Goal: Task Accomplishment & Management: Manage account settings

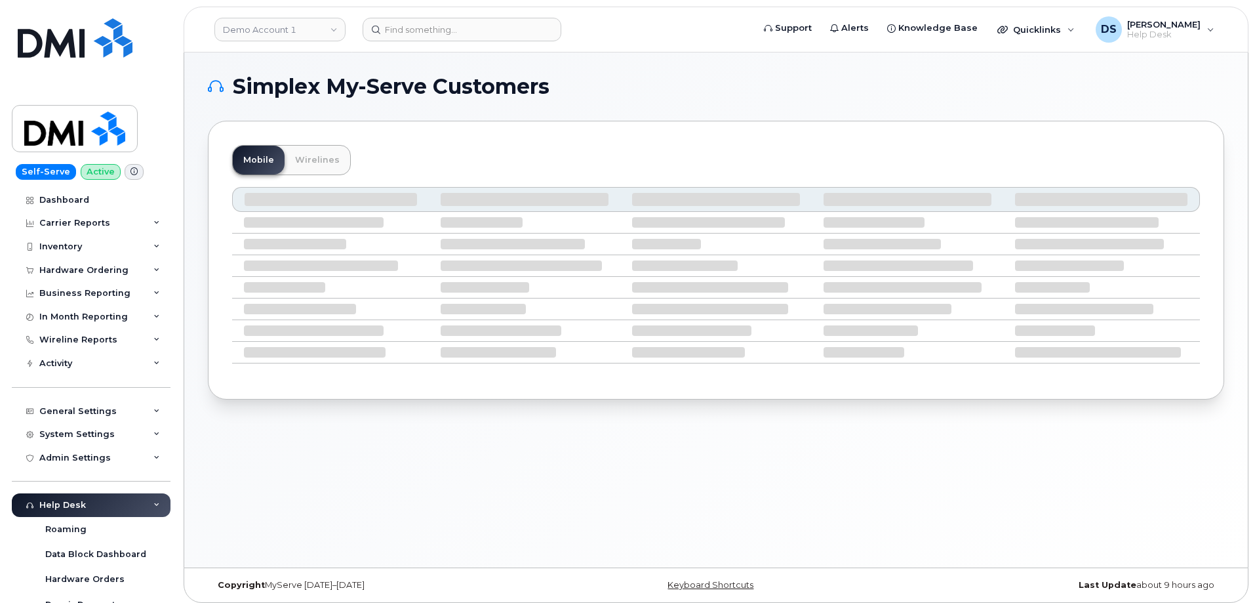
drag, startPoint x: 605, startPoint y: 65, endPoint x: 563, endPoint y: 70, distance: 42.2
click at [605, 65] on div "Simplex My-Serve Customers Mobile Wirelines" at bounding box center [716, 309] width 1064 height 515
click at [291, 25] on link "Demo Account 1" at bounding box center [279, 30] width 131 height 24
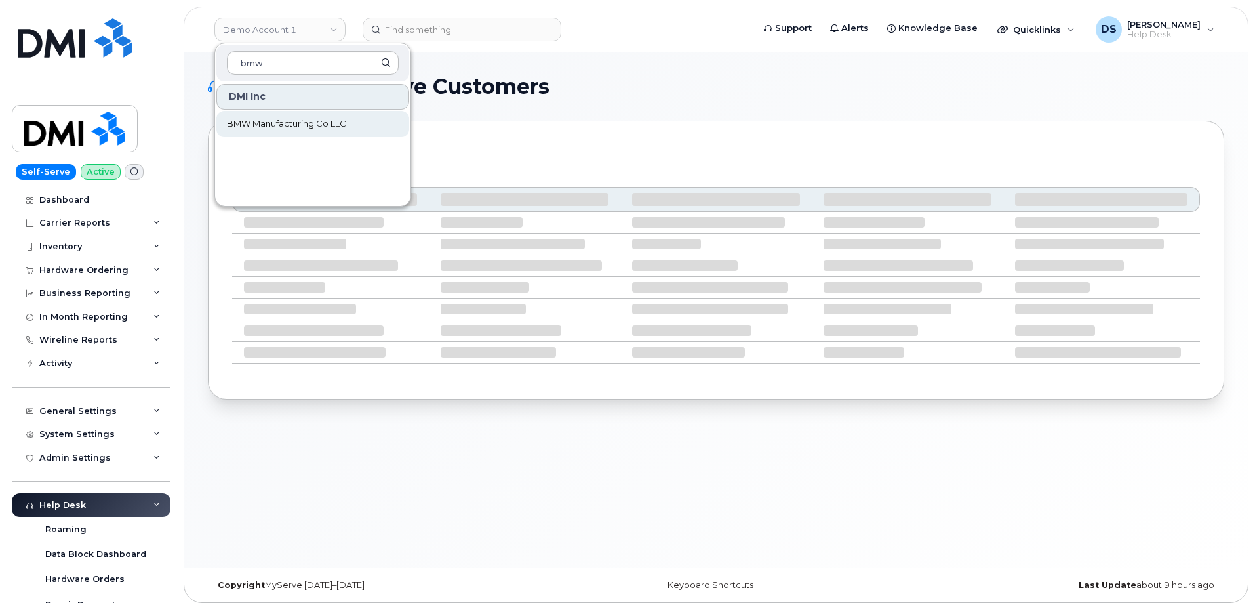
type input "bmw"
click at [327, 125] on span "BMW Manufacturing Co LLC" at bounding box center [286, 123] width 119 height 13
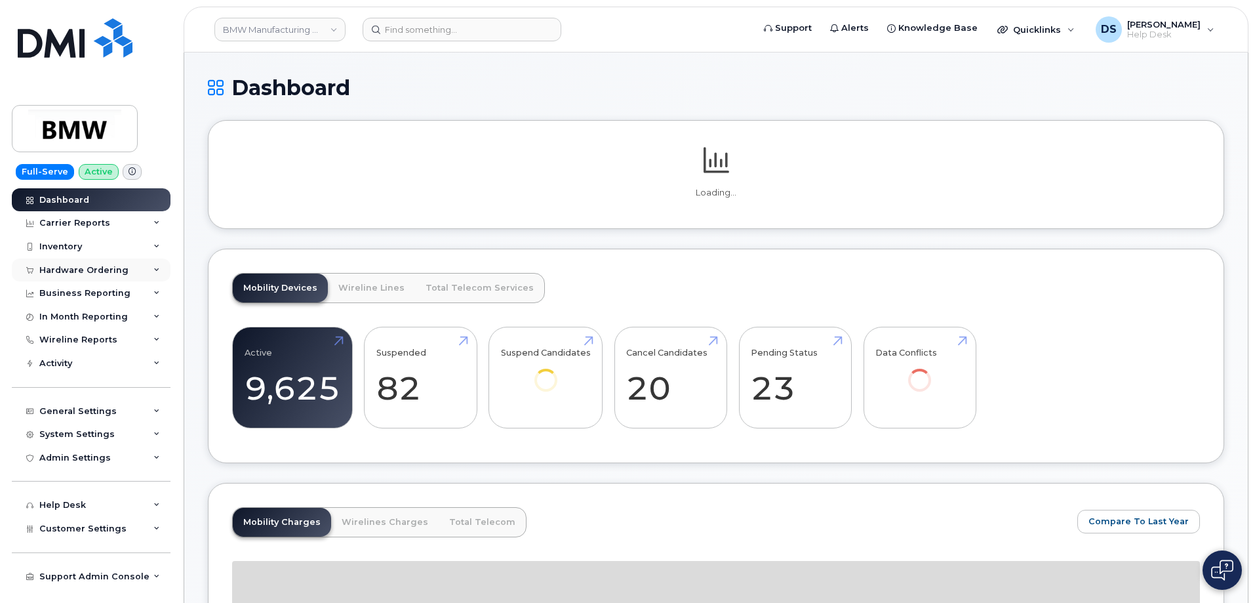
click at [156, 267] on icon at bounding box center [156, 270] width 7 height 7
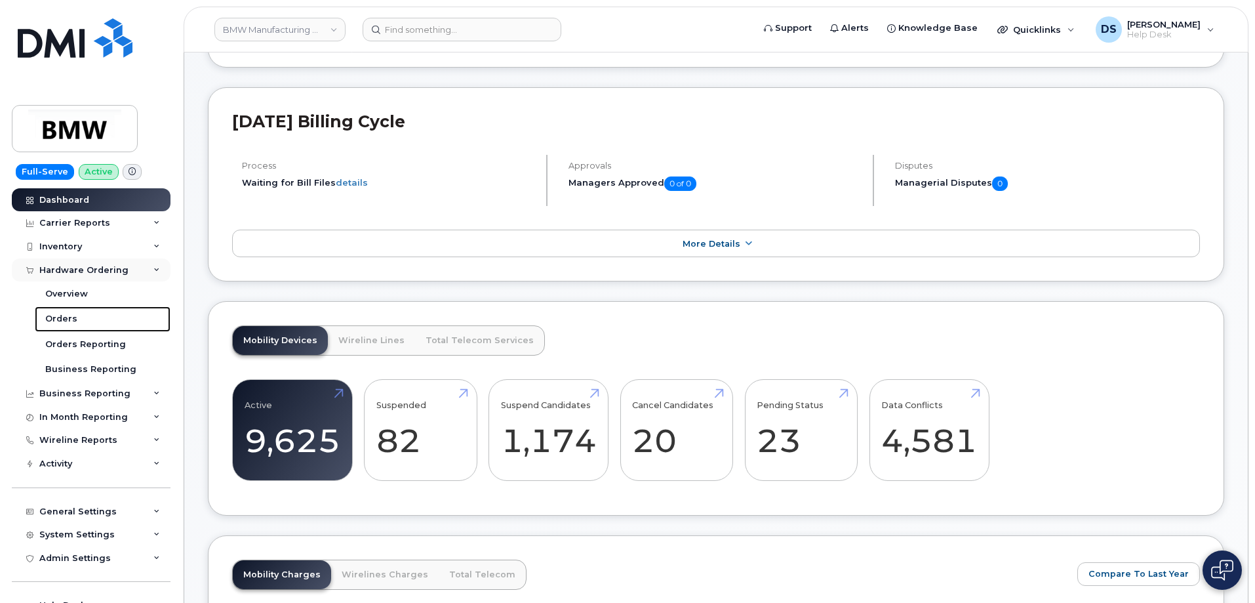
scroll to position [66, 0]
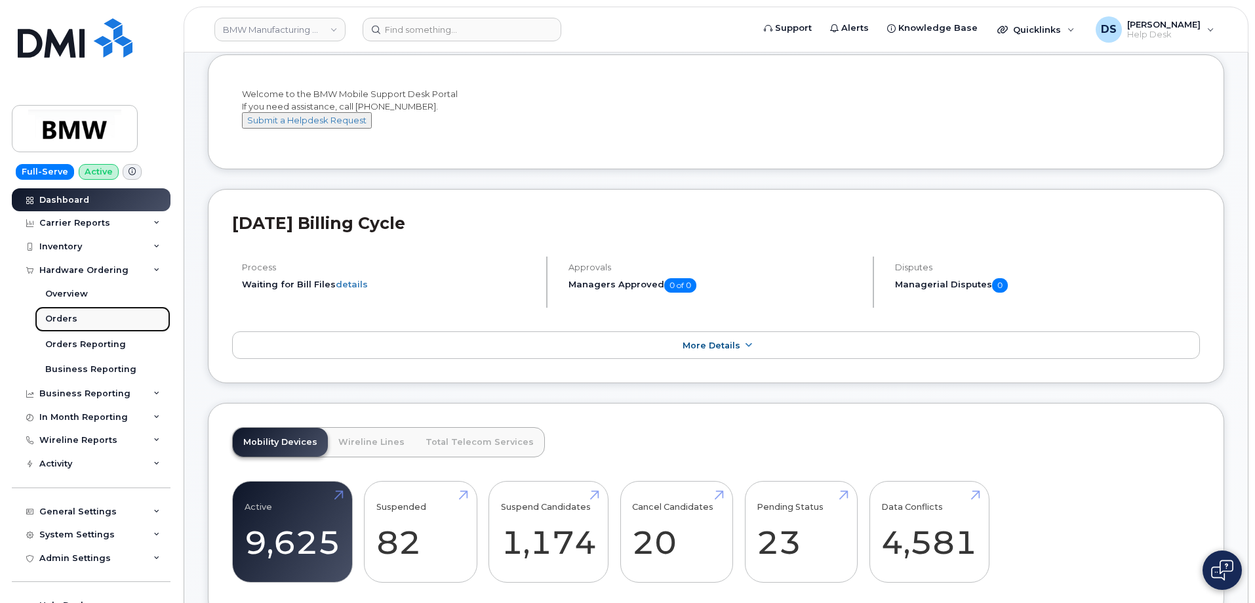
click at [71, 315] on div "Orders" at bounding box center [61, 319] width 32 height 12
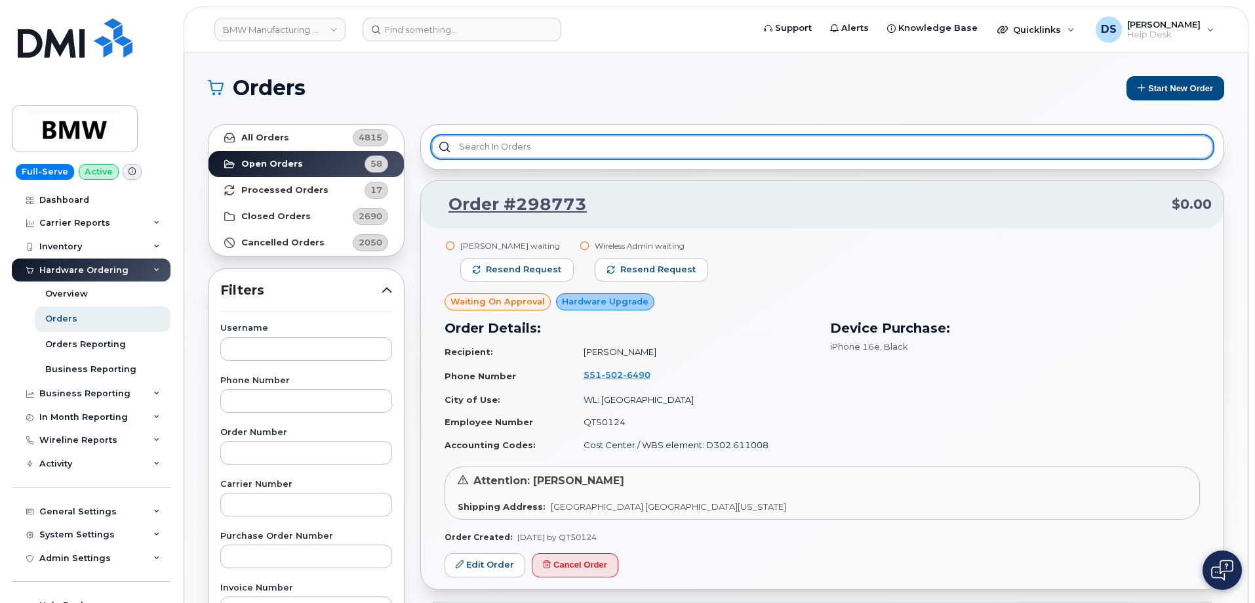
drag, startPoint x: 554, startPoint y: 147, endPoint x: 554, endPoint y: 138, distance: 9.2
click at [555, 147] on input "text" at bounding box center [823, 147] width 782 height 24
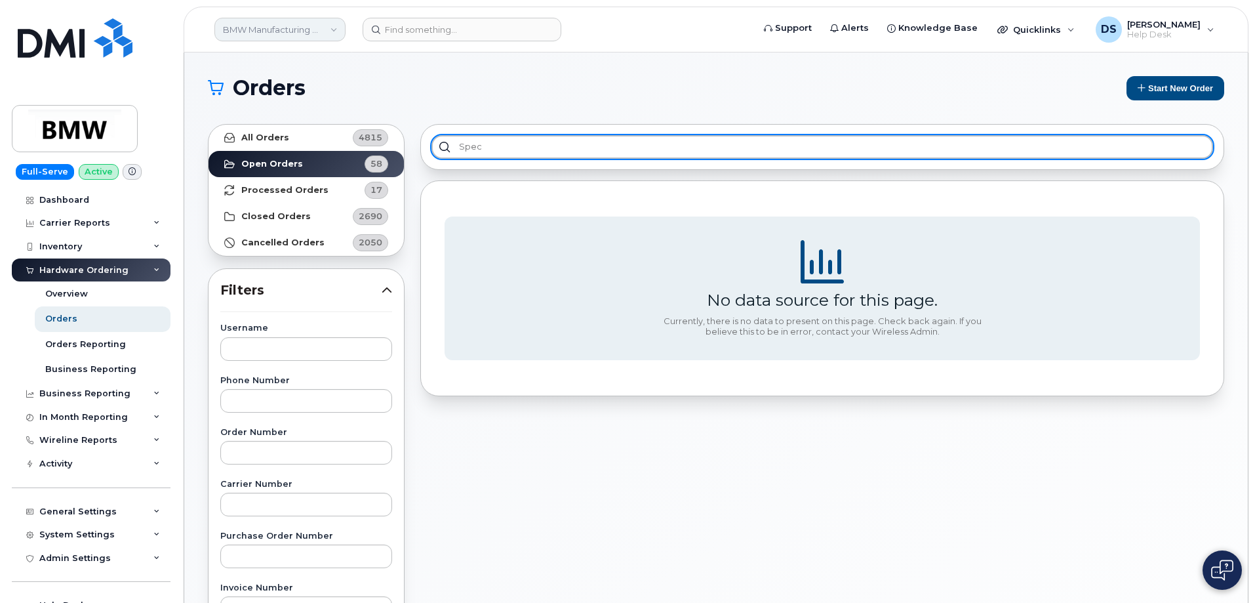
type input "spec"
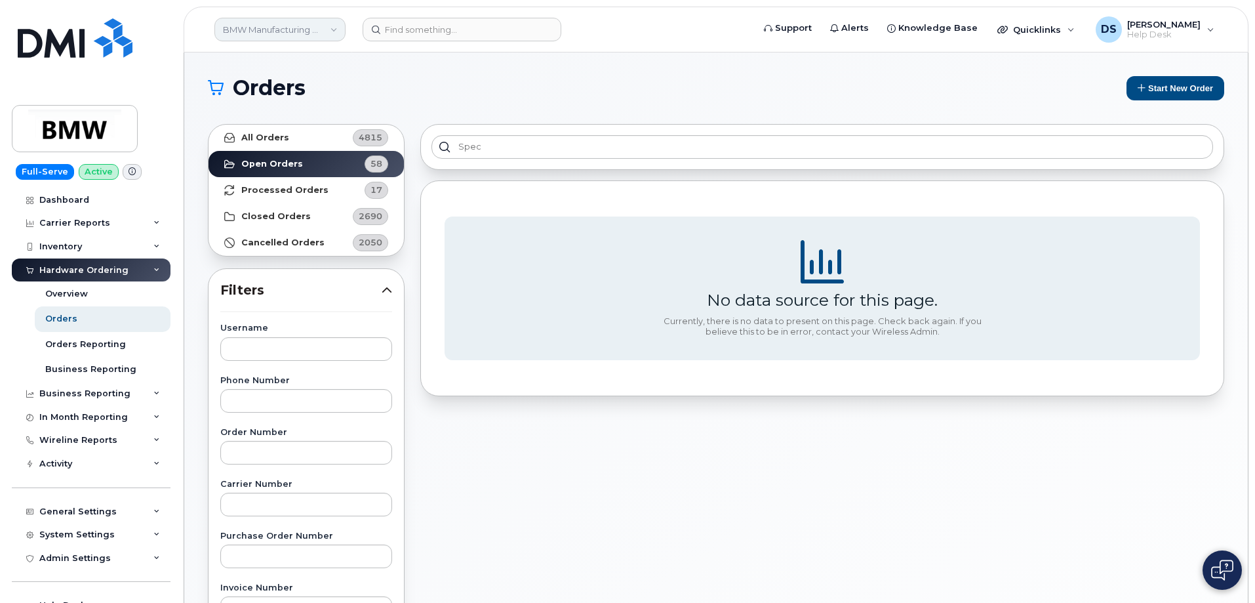
drag, startPoint x: 318, startPoint y: 20, endPoint x: 306, endPoint y: 31, distance: 16.3
click at [317, 20] on link "BMW Manufacturing Co LLC" at bounding box center [279, 30] width 131 height 24
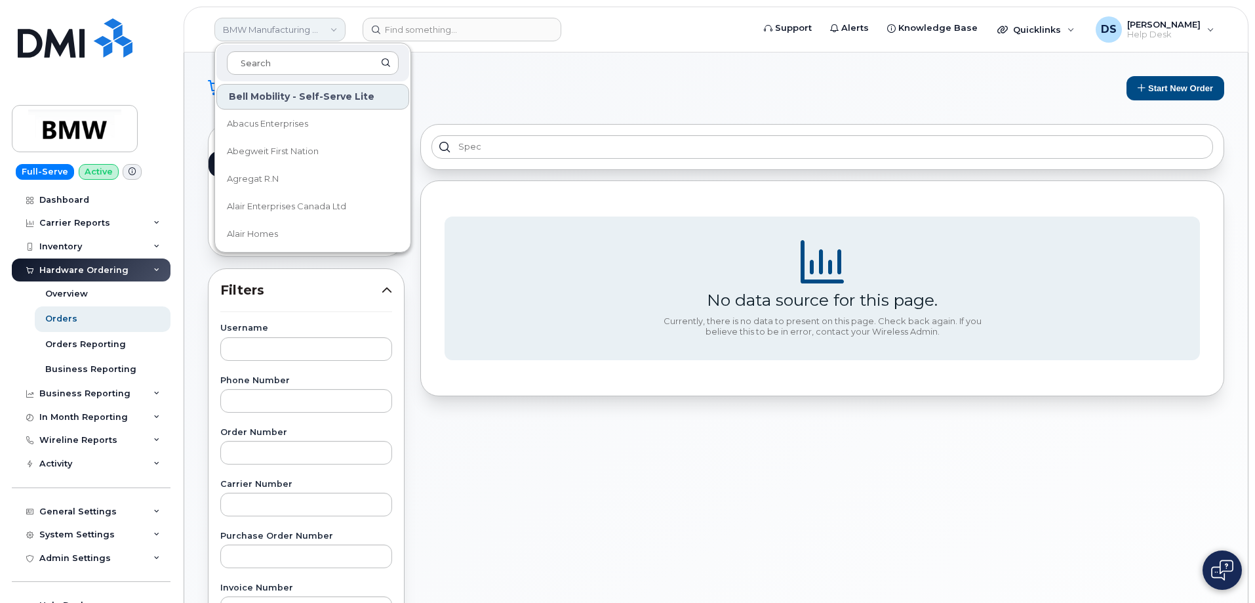
drag, startPoint x: 262, startPoint y: 58, endPoint x: 269, endPoint y: 41, distance: 18.3
click at [267, 55] on input at bounding box center [313, 63] width 172 height 24
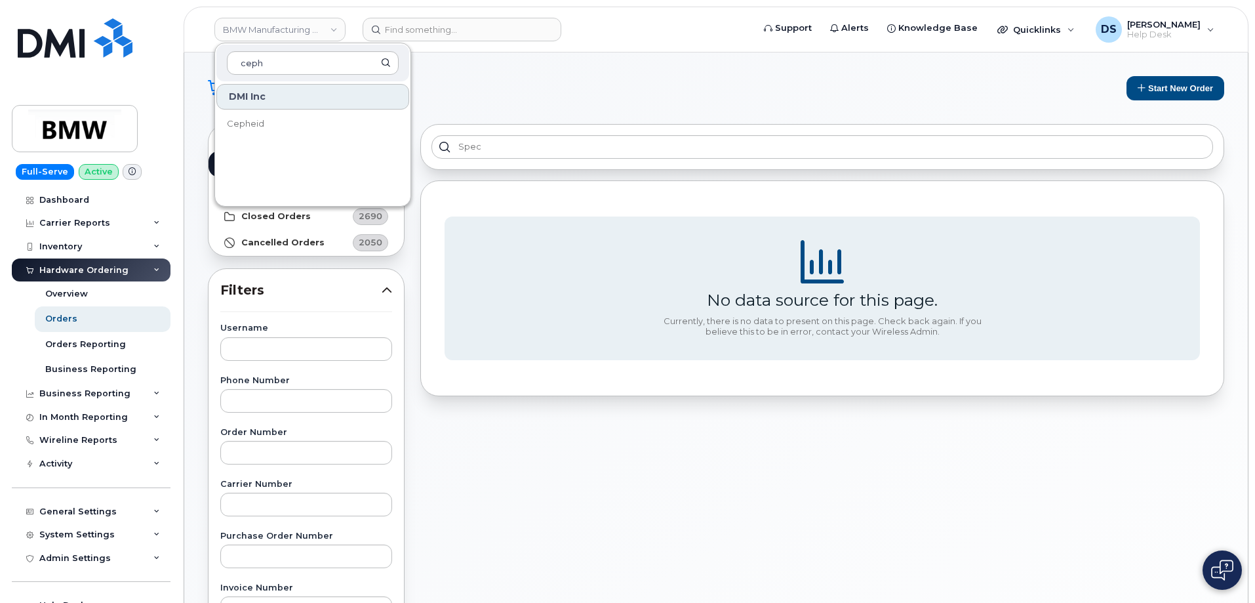
type input "ceph"
click at [268, 125] on link "Cepheid" at bounding box center [312, 124] width 193 height 26
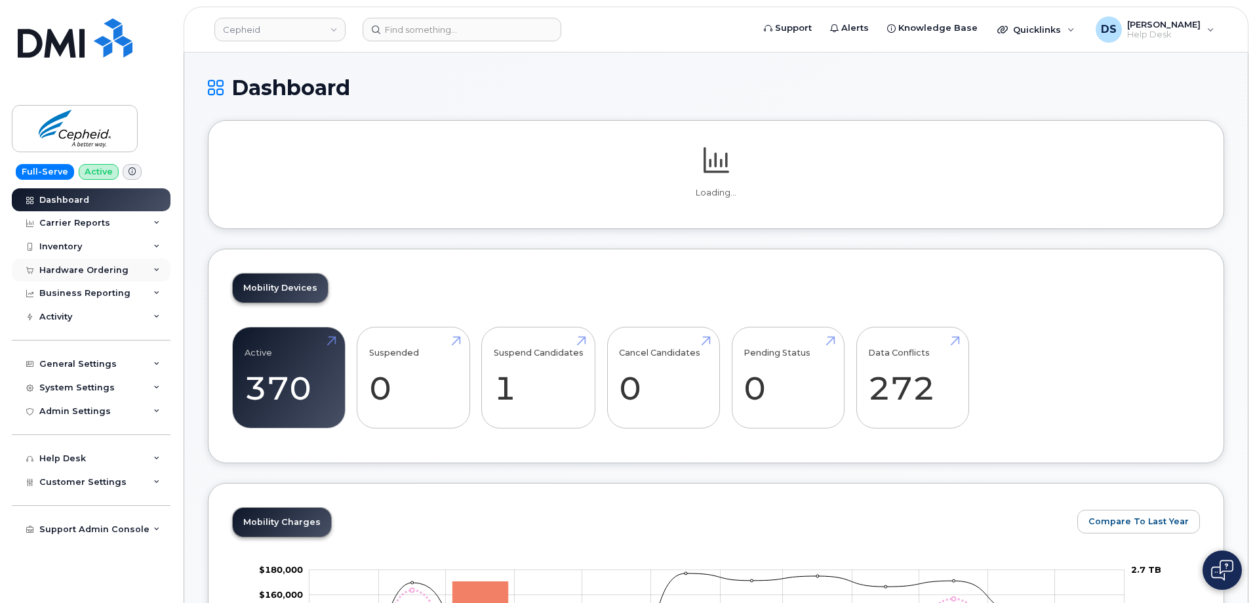
click at [161, 269] on div "Hardware Ordering" at bounding box center [91, 270] width 159 height 24
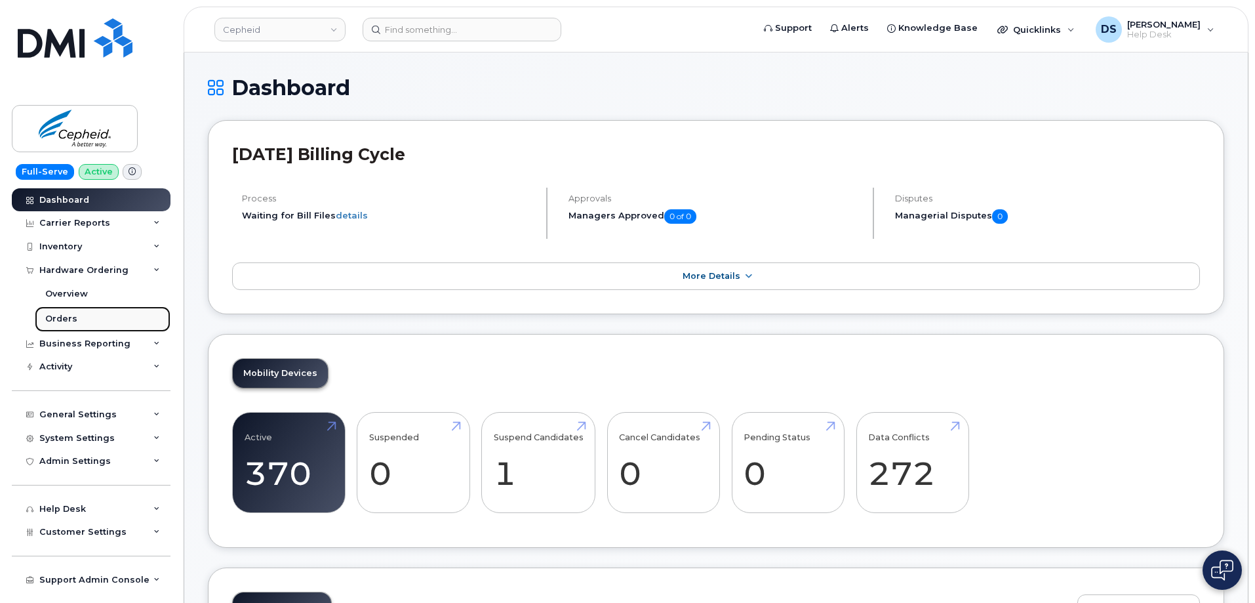
click at [60, 319] on div "Orders" at bounding box center [61, 319] width 32 height 12
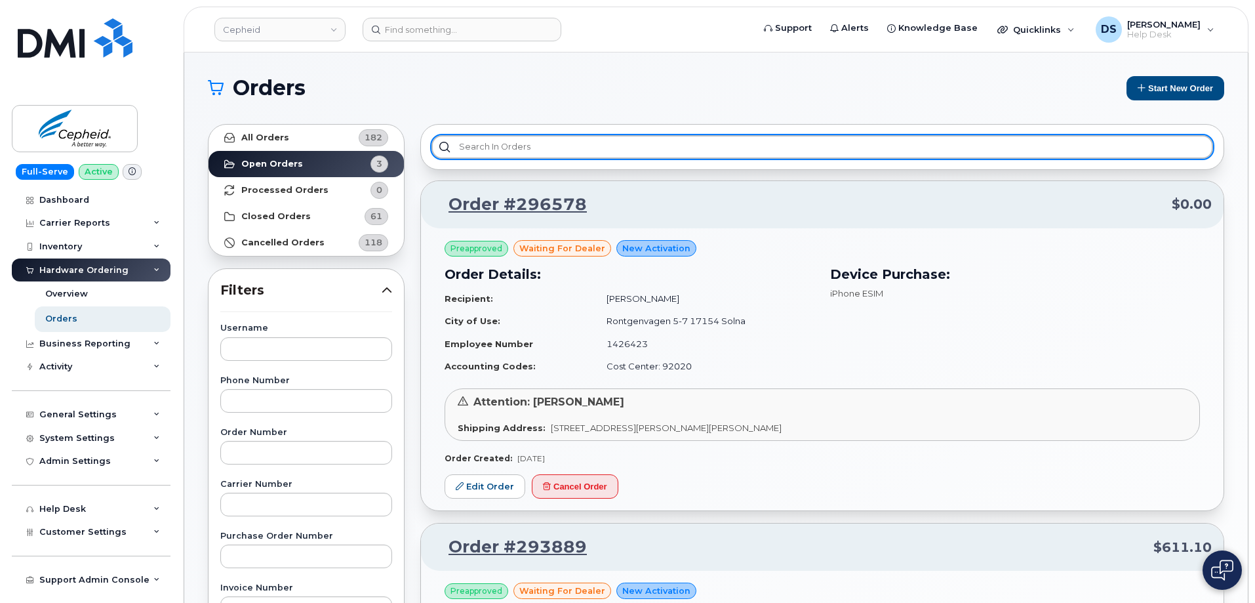
click at [507, 140] on input "text" at bounding box center [823, 147] width 782 height 24
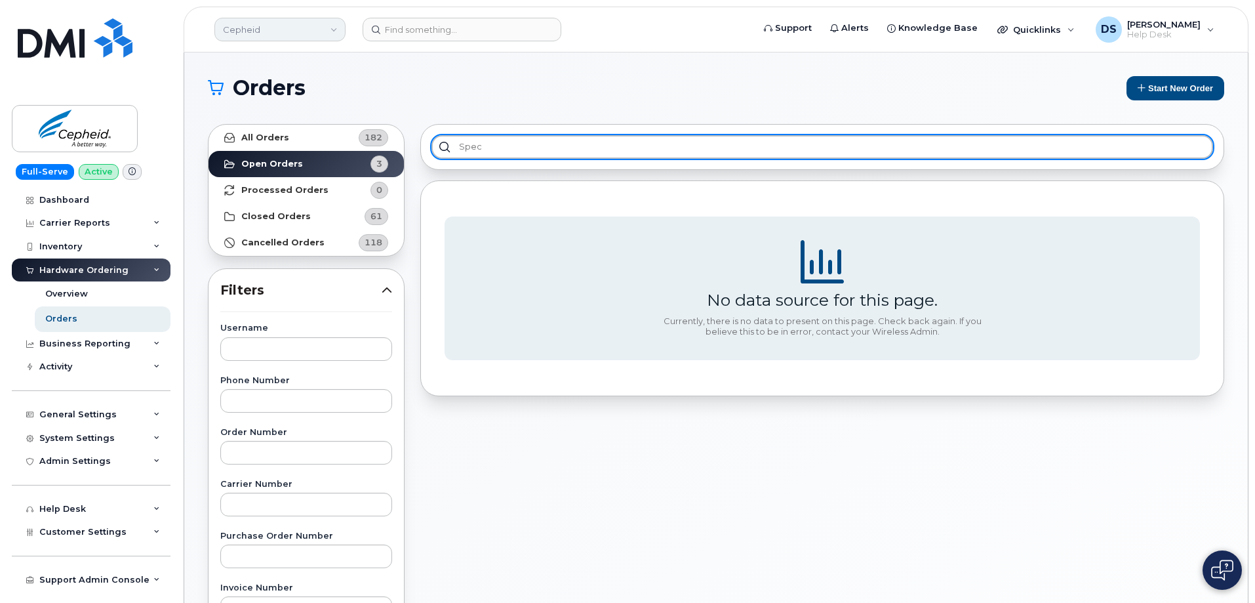
type input "spec"
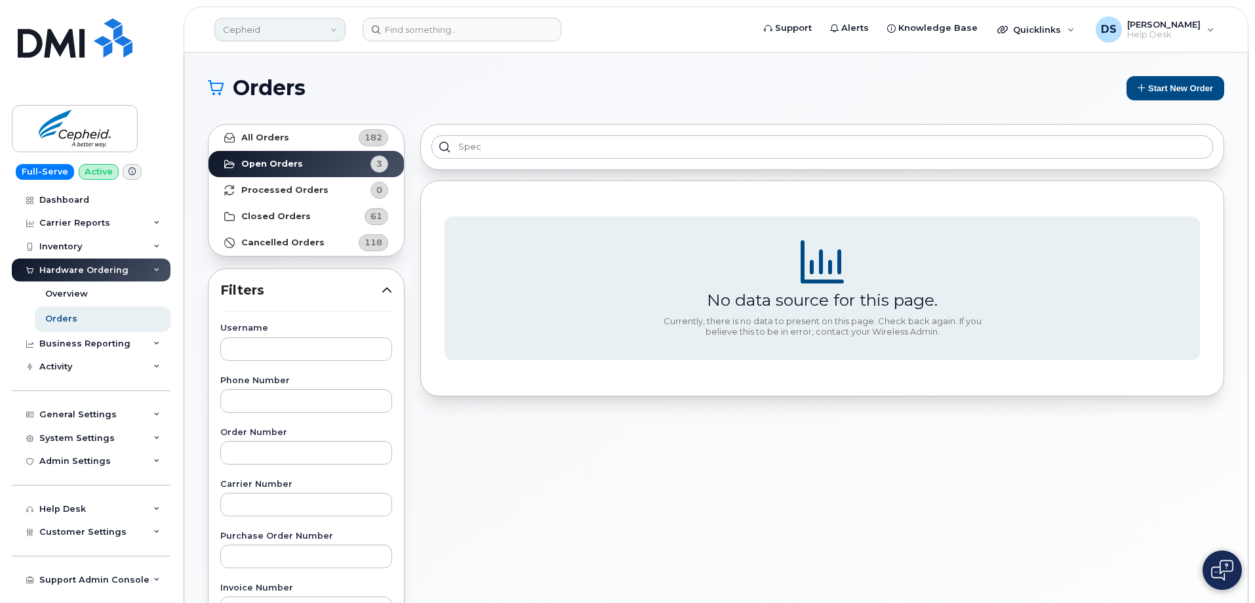
drag, startPoint x: 333, startPoint y: 27, endPoint x: 314, endPoint y: 35, distance: 20.6
click at [333, 27] on link "Cepheid" at bounding box center [279, 30] width 131 height 24
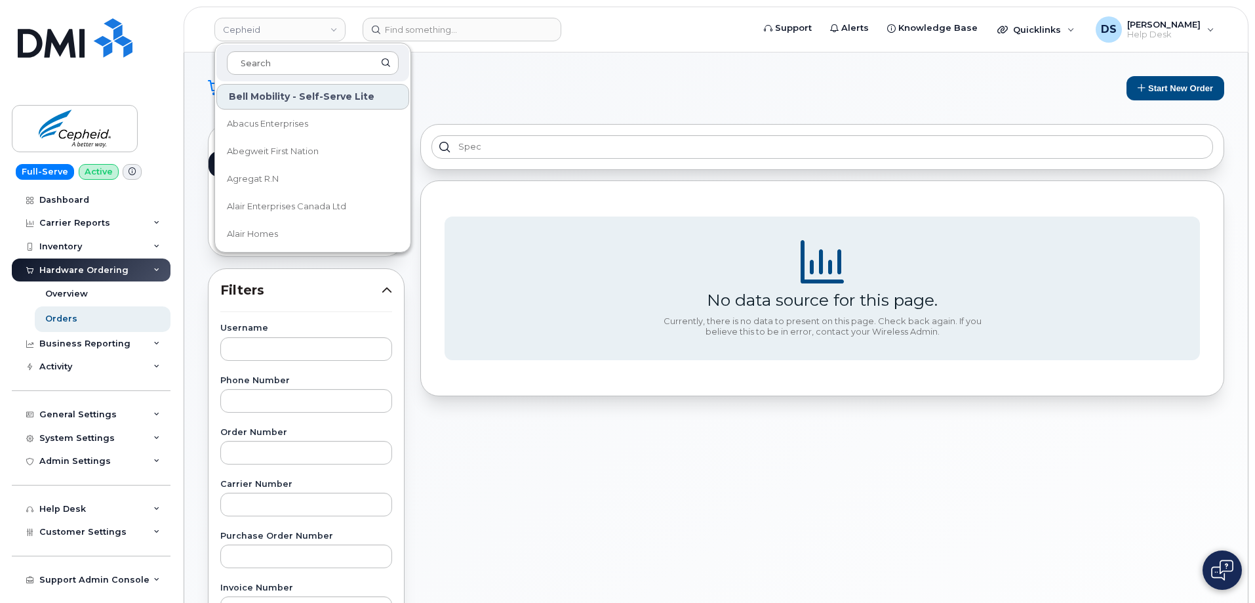
drag, startPoint x: 275, startPoint y: 56, endPoint x: 283, endPoint y: 48, distance: 11.1
click at [277, 56] on input at bounding box center [313, 63] width 172 height 24
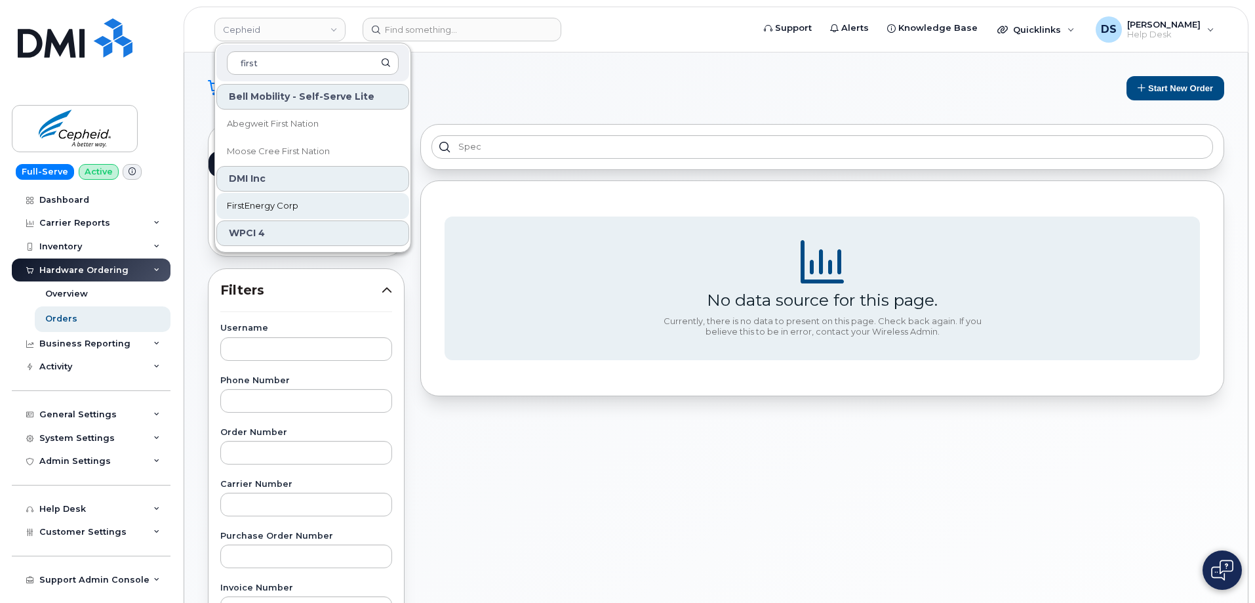
type input "first"
click at [274, 201] on span "FirstEnergy Corp" at bounding box center [262, 205] width 71 height 13
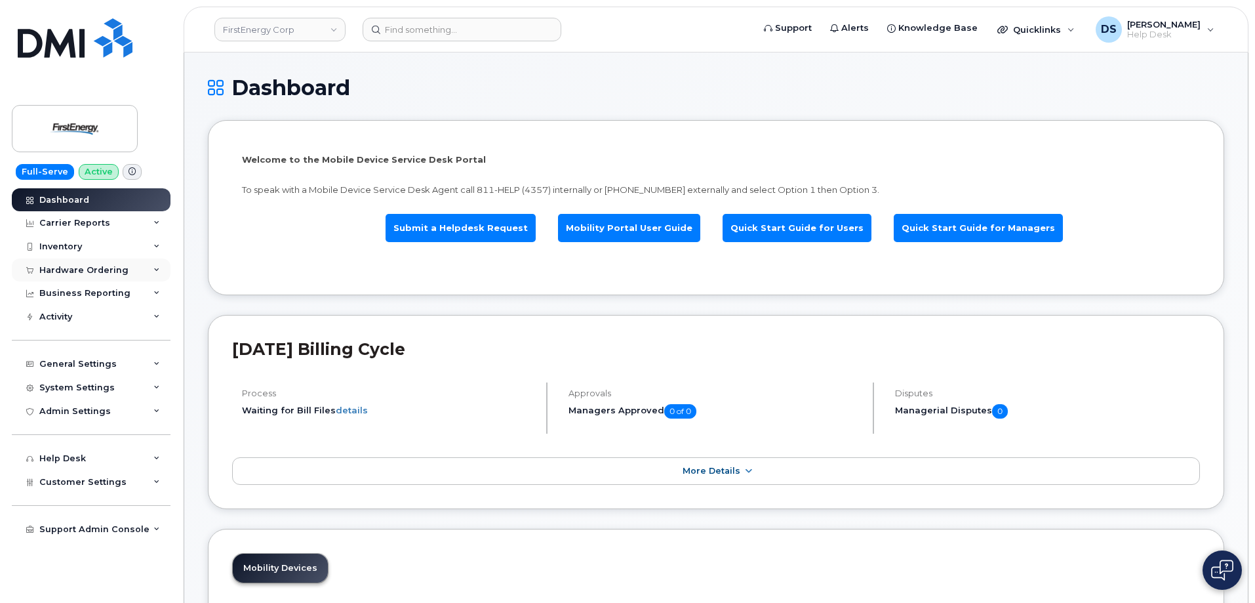
click at [159, 268] on icon at bounding box center [156, 270] width 7 height 7
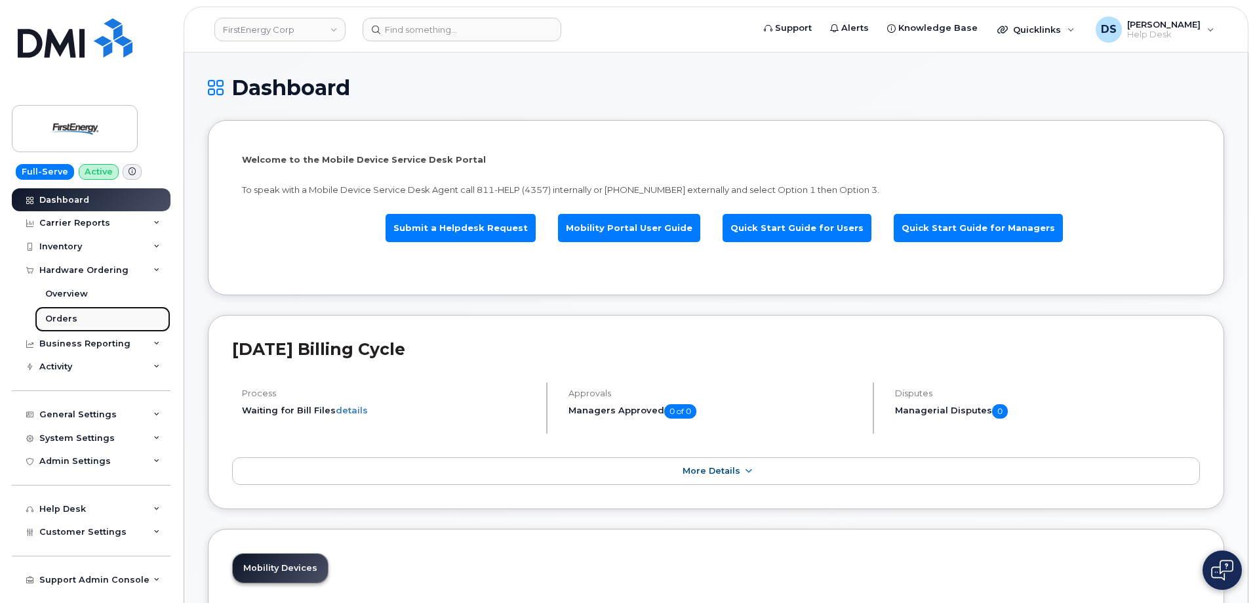
click at [75, 312] on link "Orders" at bounding box center [103, 318] width 136 height 25
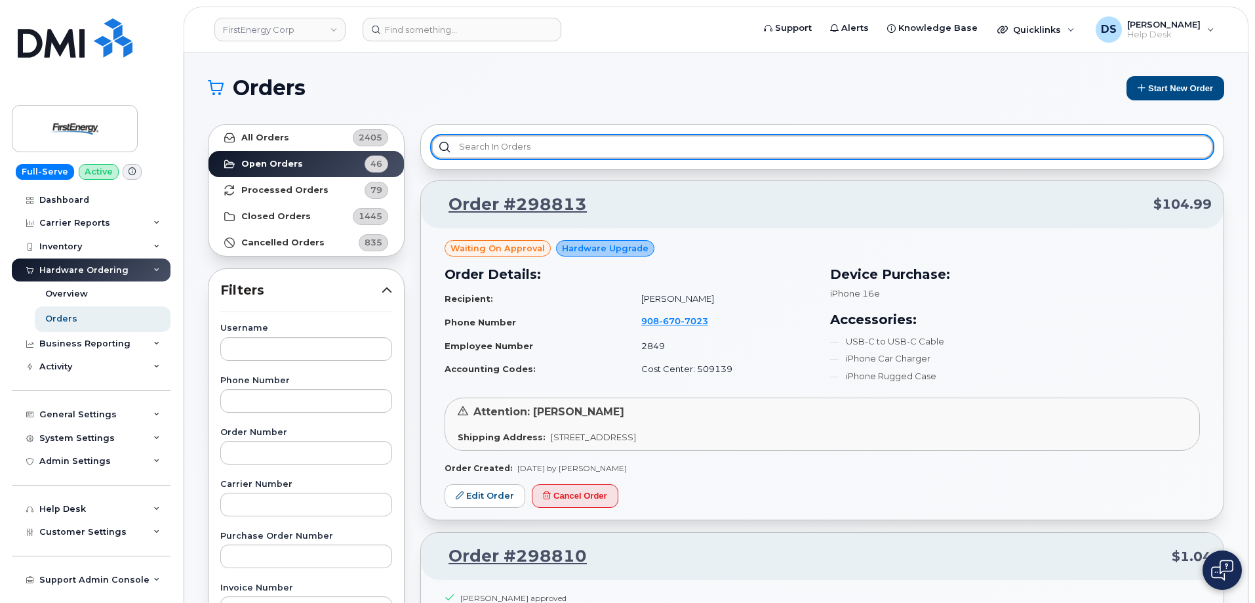
drag, startPoint x: 508, startPoint y: 149, endPoint x: 523, endPoint y: 146, distance: 16.1
click at [521, 146] on input "text" at bounding box center [823, 147] width 782 height 24
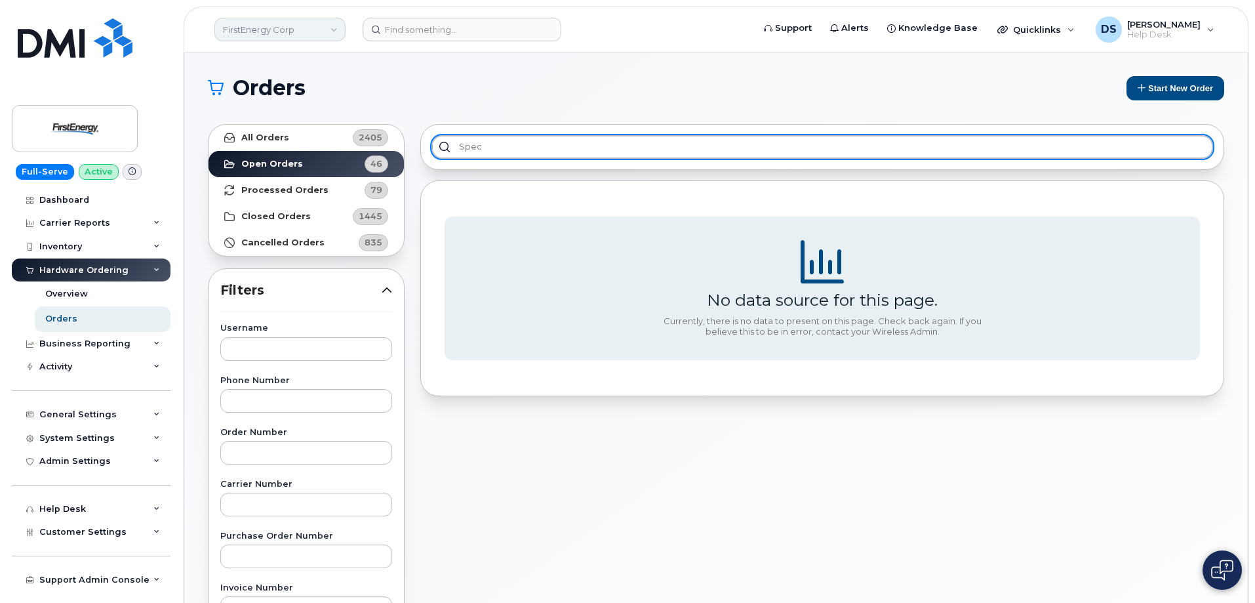
type input "spec"
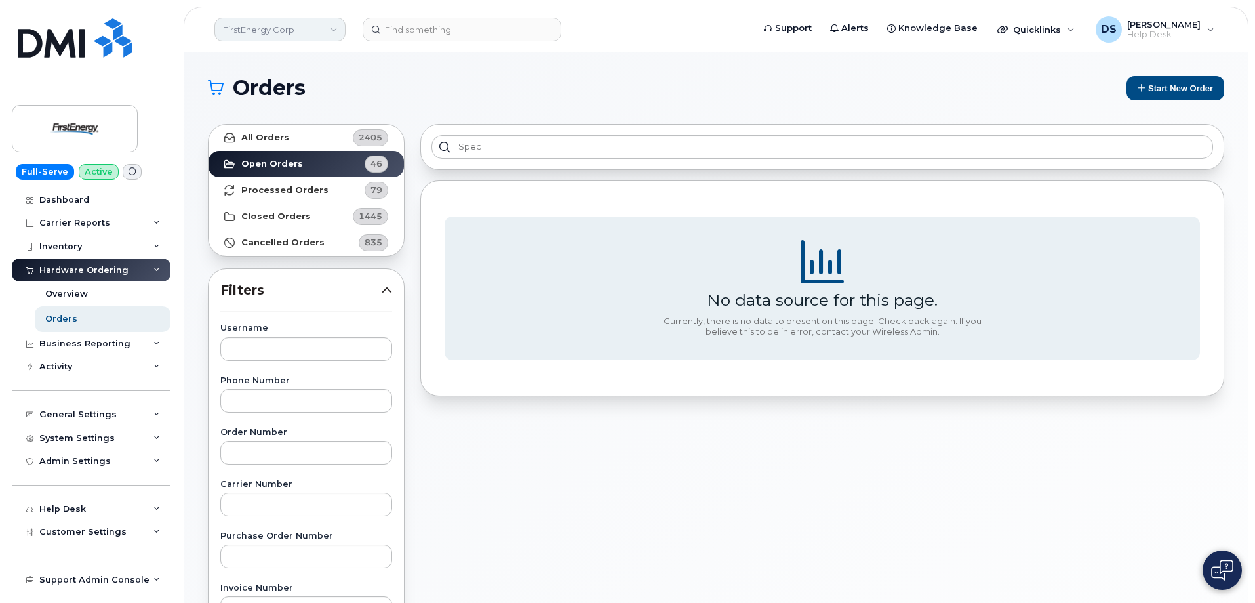
click at [331, 29] on link "FirstEnergy Corp" at bounding box center [279, 30] width 131 height 24
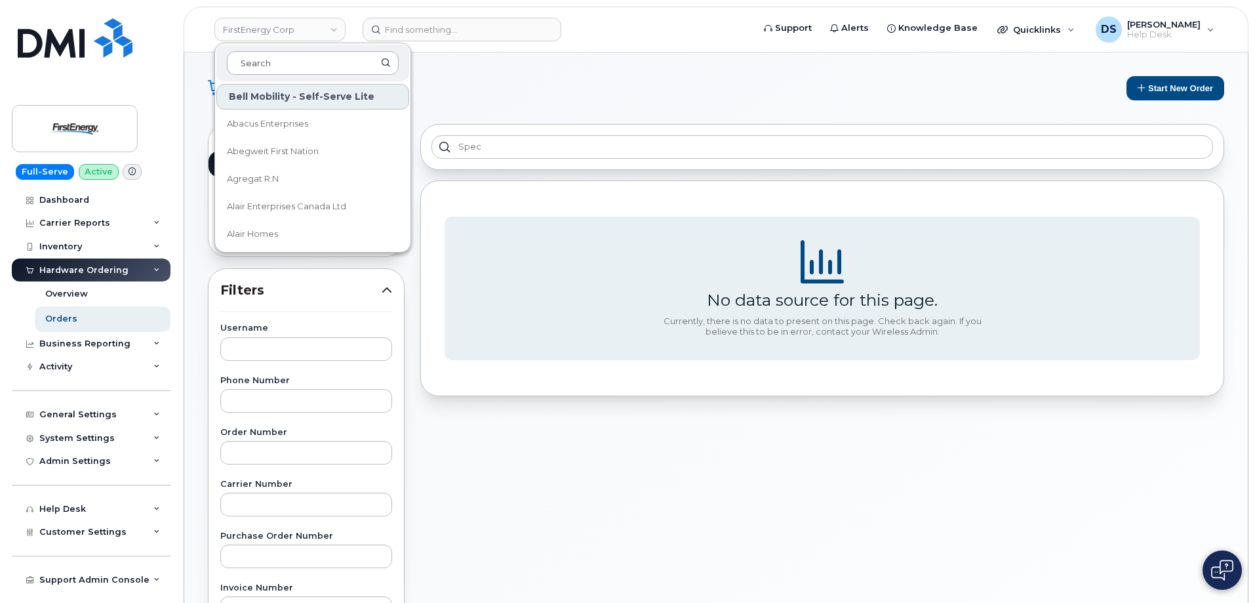
click at [307, 66] on input at bounding box center [313, 63] width 172 height 24
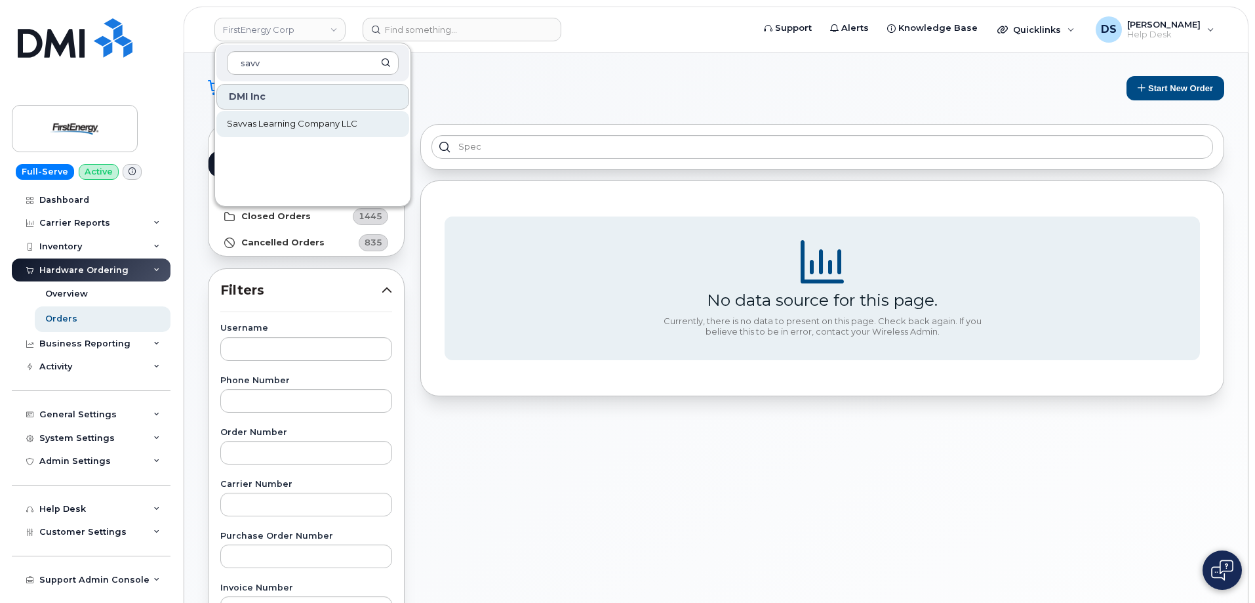
type input "savv"
click at [280, 126] on span "Savvas Learning Company LLC" at bounding box center [292, 123] width 131 height 13
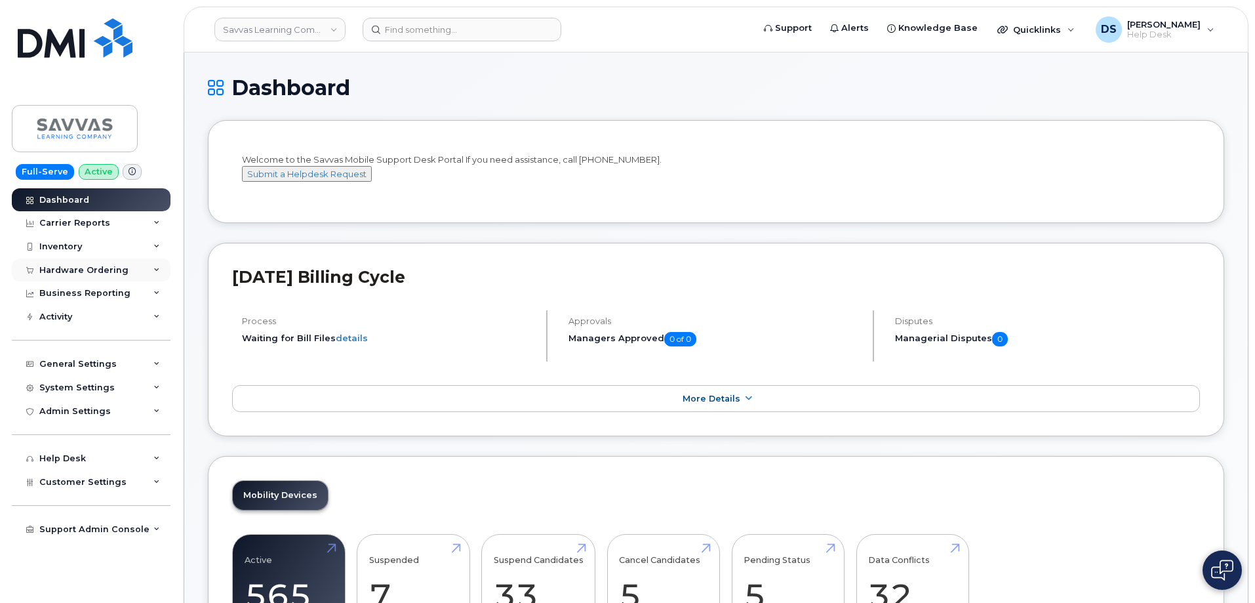
click at [153, 266] on div "Hardware Ordering" at bounding box center [91, 270] width 159 height 24
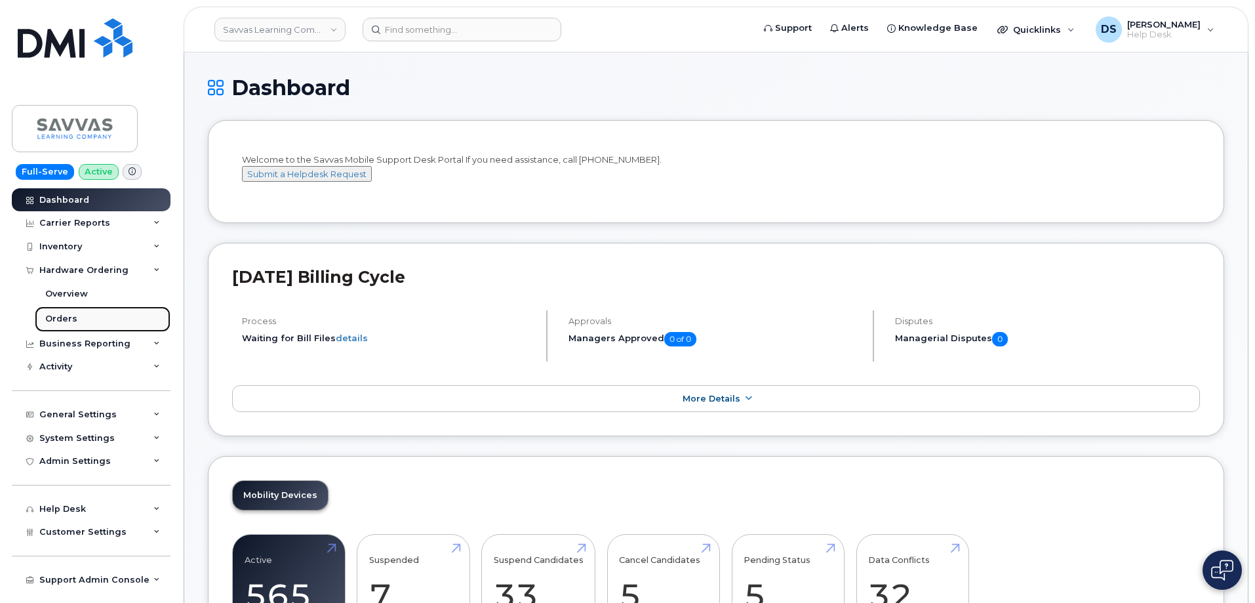
click at [66, 319] on div "Orders" at bounding box center [61, 319] width 32 height 12
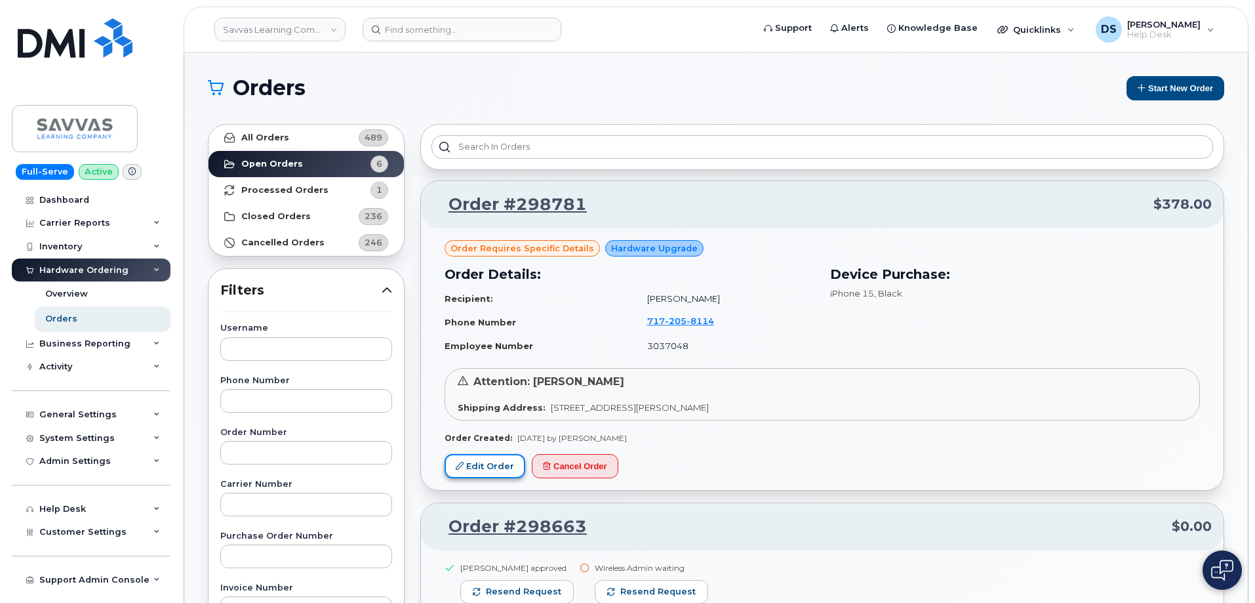
click at [502, 467] on link "Edit Order" at bounding box center [485, 466] width 81 height 24
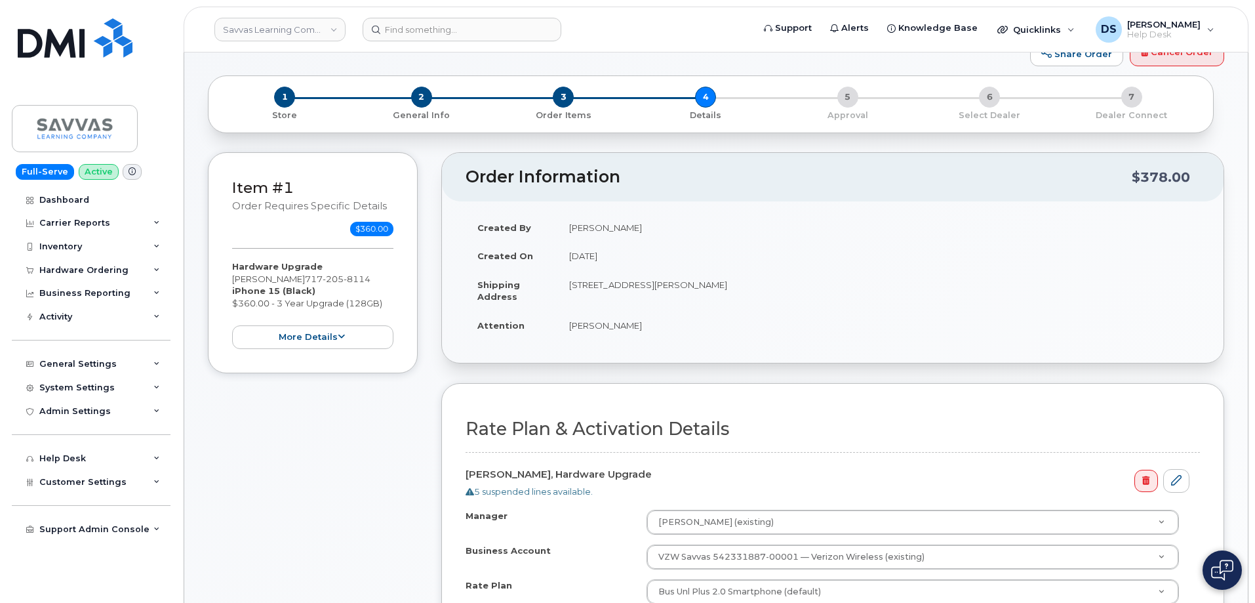
scroll to position [394, 0]
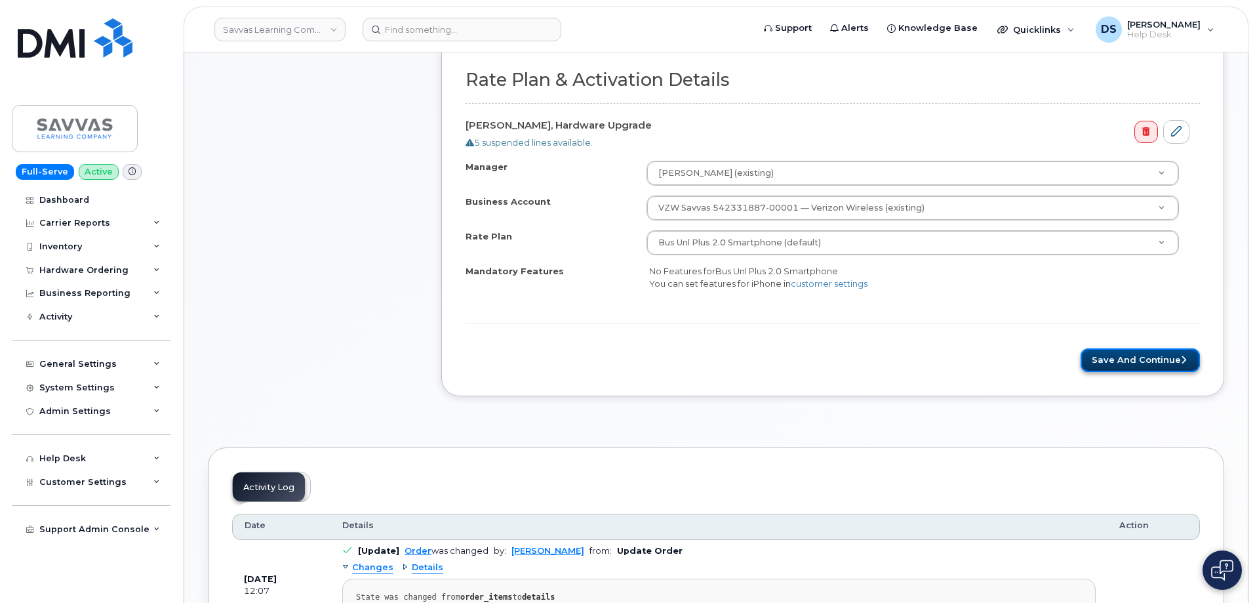
click at [1170, 357] on button "Save and Continue" at bounding box center [1140, 360] width 119 height 24
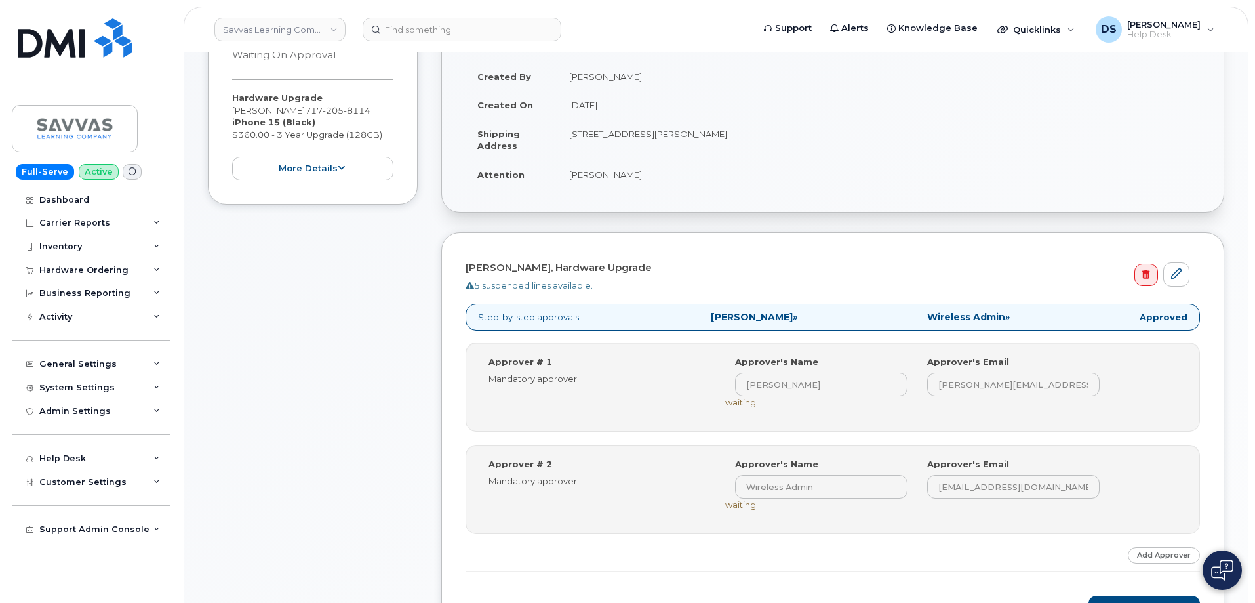
scroll to position [525, 0]
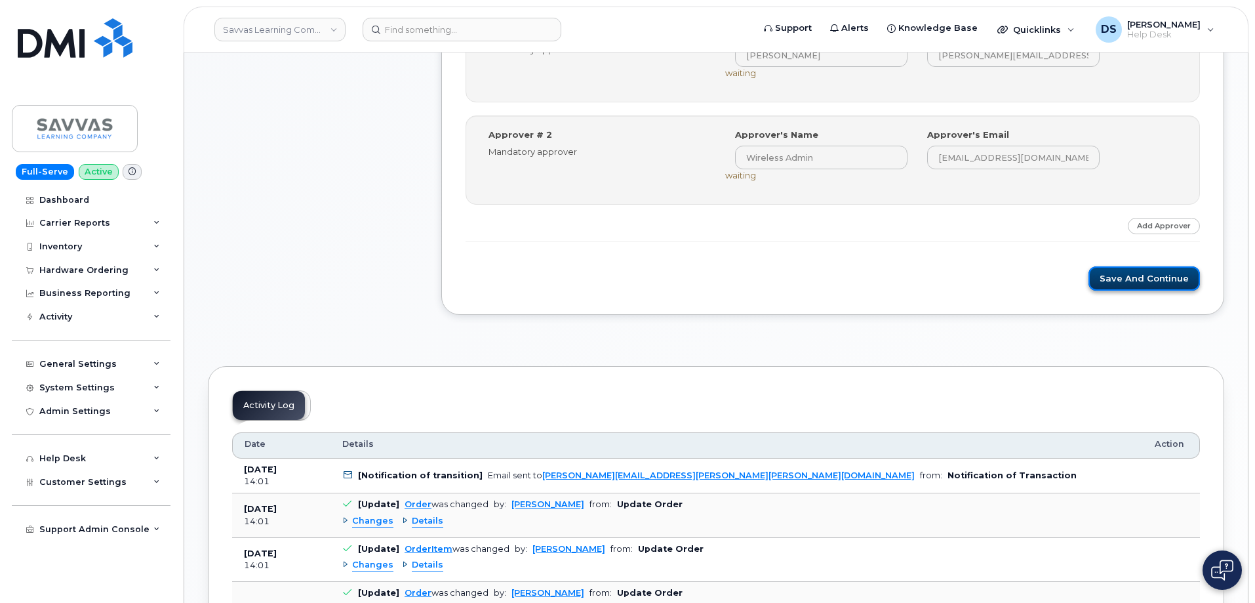
click at [1135, 283] on button "Save and Continue" at bounding box center [1144, 278] width 111 height 24
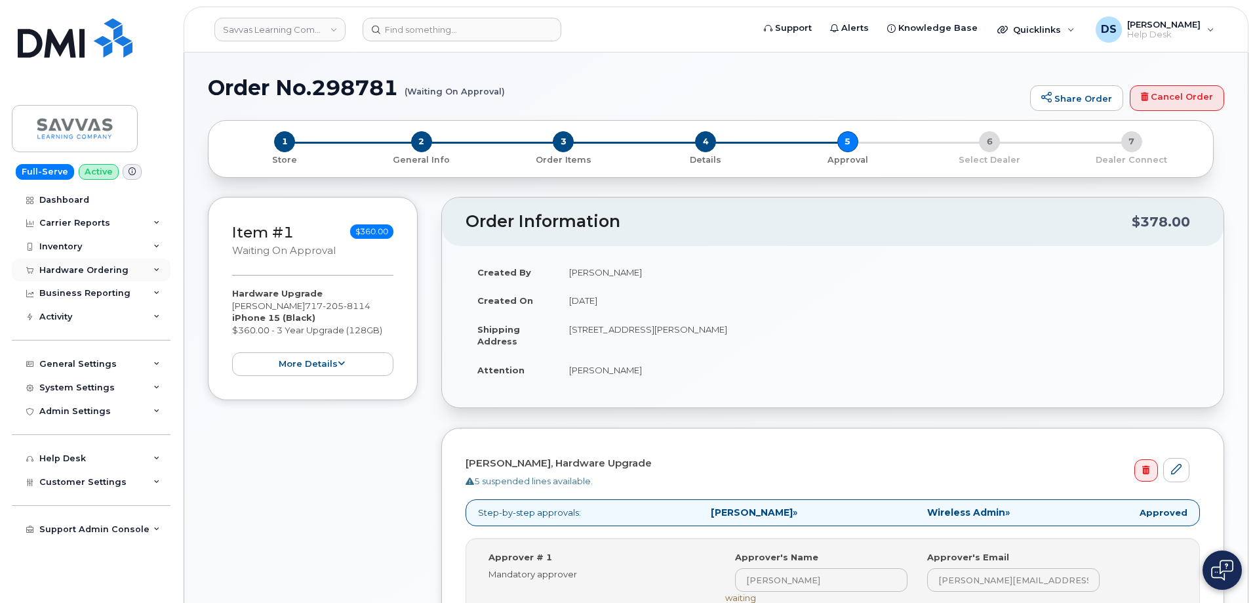
click at [160, 270] on div "Hardware Ordering" at bounding box center [91, 270] width 159 height 24
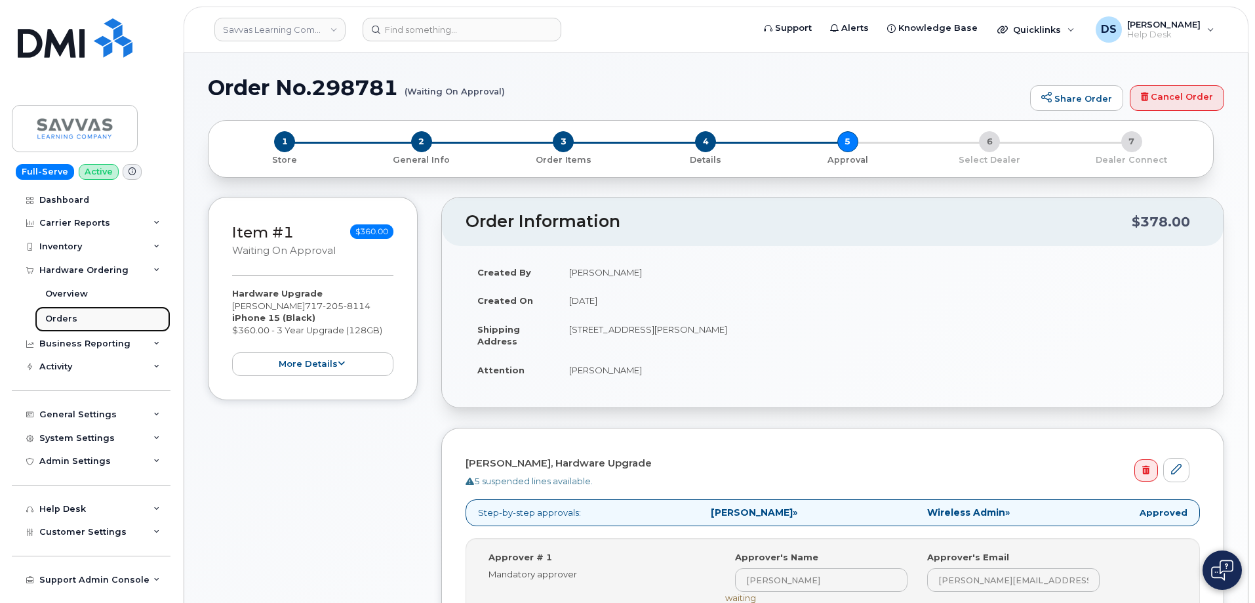
click at [71, 315] on div "Orders" at bounding box center [61, 319] width 32 height 12
